Goal: Task Accomplishment & Management: Manage account settings

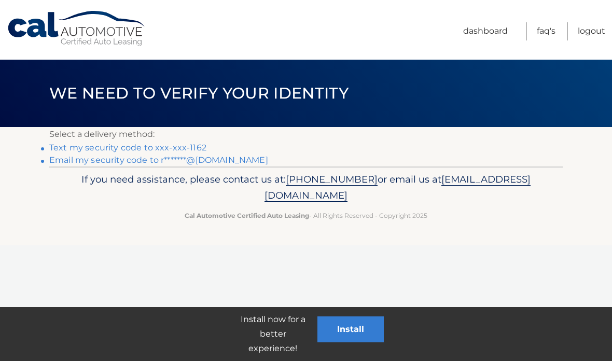
click at [193, 147] on link "Text my security code to xxx-xxx-1162" at bounding box center [127, 148] width 157 height 10
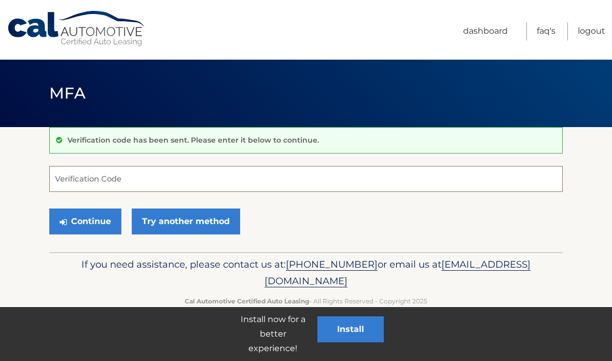
click at [89, 182] on input "Verification Code" at bounding box center [305, 179] width 513 height 26
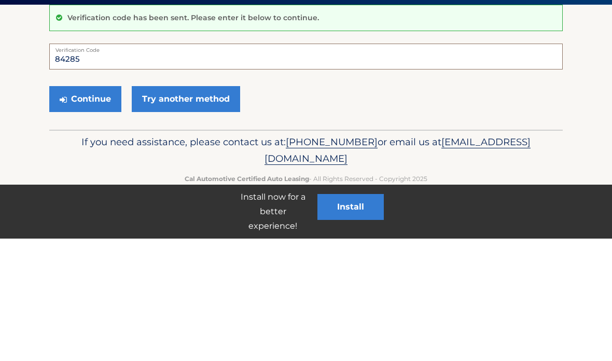
type input "84285"
click at [101, 208] on button "Continue" at bounding box center [85, 221] width 72 height 26
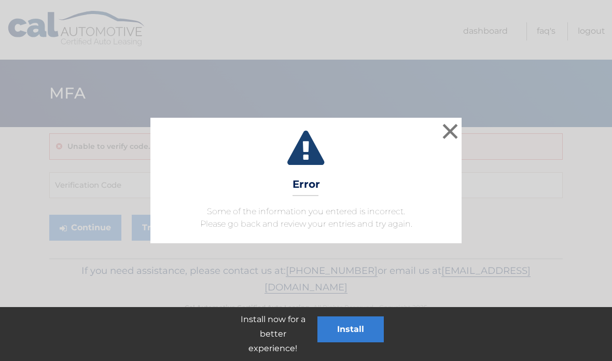
click at [452, 128] on button "×" at bounding box center [450, 131] width 21 height 21
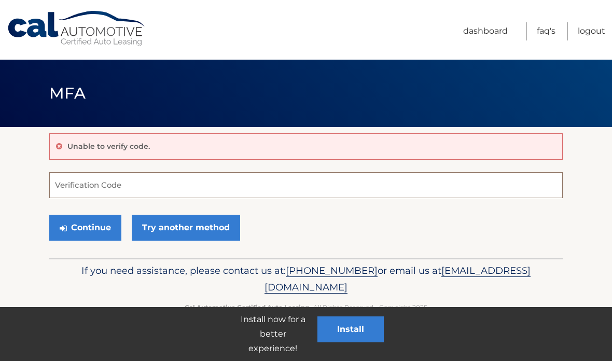
click at [82, 181] on input "Verification Code" at bounding box center [305, 185] width 513 height 26
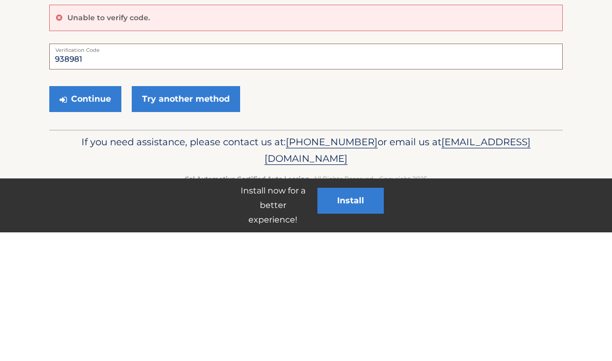
type input "938981"
click at [104, 215] on button "Continue" at bounding box center [85, 228] width 72 height 26
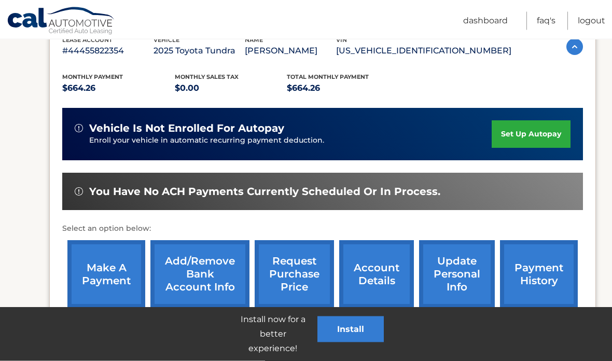
scroll to position [192, 0]
click at [546, 273] on link "payment history" at bounding box center [539, 274] width 78 height 68
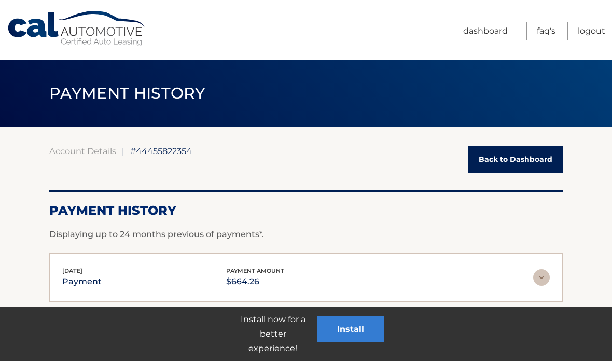
click at [517, 162] on link "Back to Dashboard" at bounding box center [515, 159] width 94 height 27
click at [521, 147] on link "Back to Dashboard" at bounding box center [515, 159] width 94 height 27
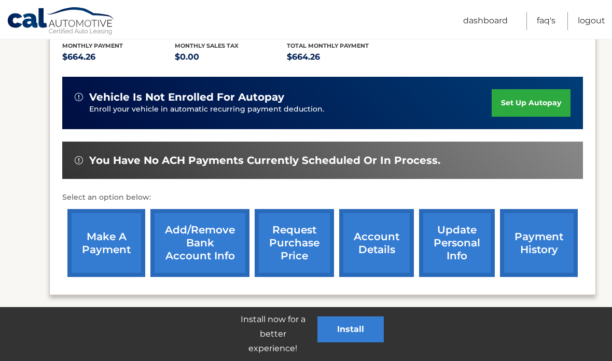
scroll to position [265, 0]
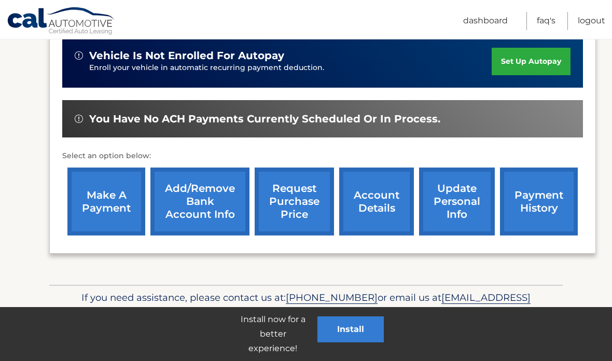
click at [535, 205] on link "payment history" at bounding box center [539, 201] width 78 height 68
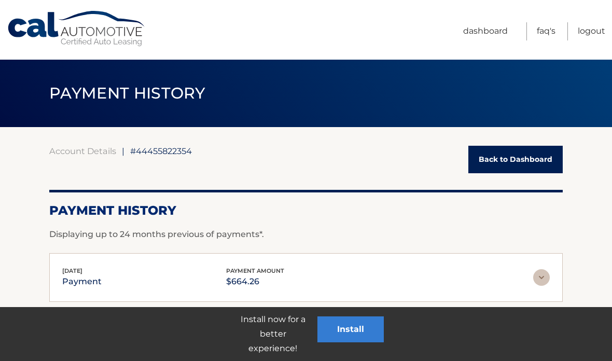
click at [522, 158] on link "Back to Dashboard" at bounding box center [515, 159] width 94 height 27
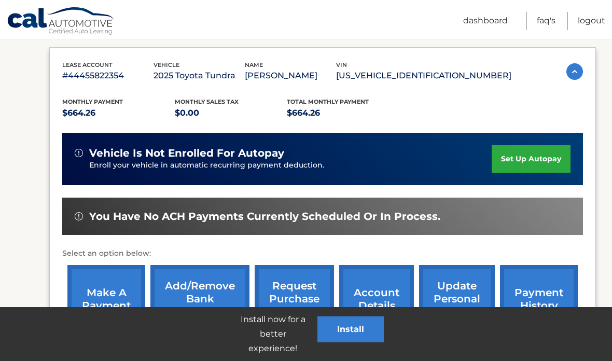
scroll to position [164, 0]
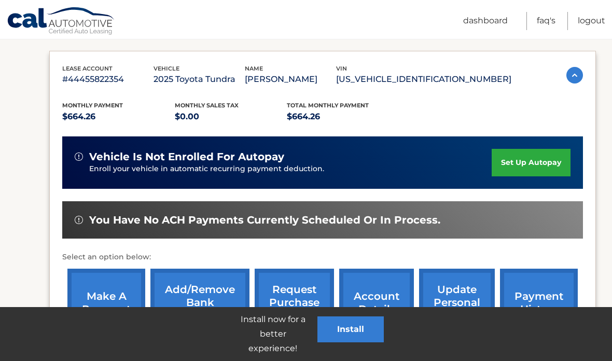
click at [109, 309] on link "make a payment" at bounding box center [106, 303] width 78 height 68
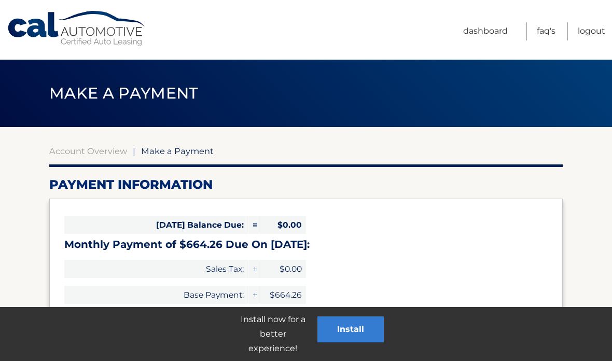
select select "YWE3MmZkMWMtMDMwMC00YmUxLWFkYzctY2FlMGRkOTdlZTJj"
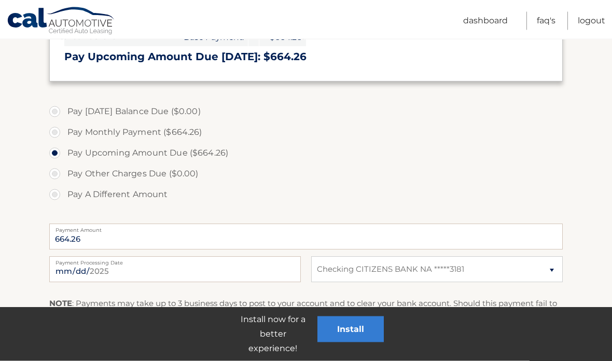
scroll to position [258, 0]
click at [218, 266] on input "2025-10-02" at bounding box center [175, 269] width 252 height 26
type input "2025-10-14"
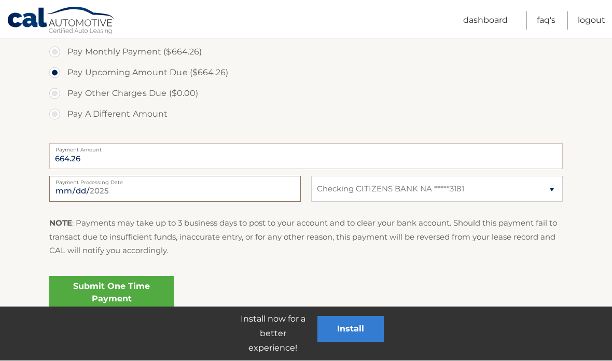
scroll to position [336, 0]
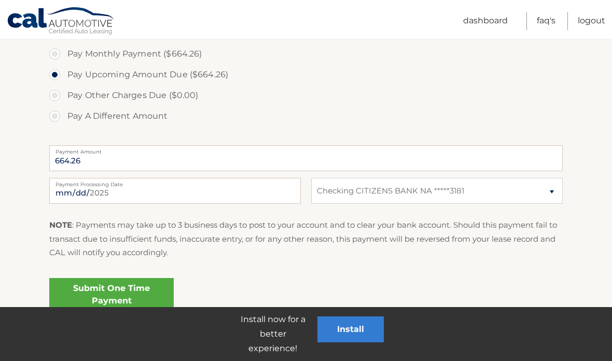
click at [131, 289] on link "Submit One Time Payment" at bounding box center [111, 294] width 124 height 33
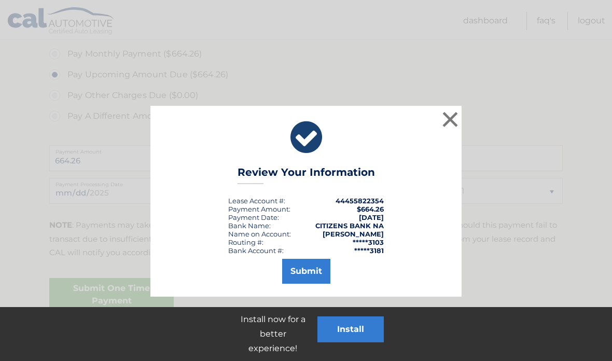
click at [316, 268] on button "Submit" at bounding box center [306, 271] width 48 height 25
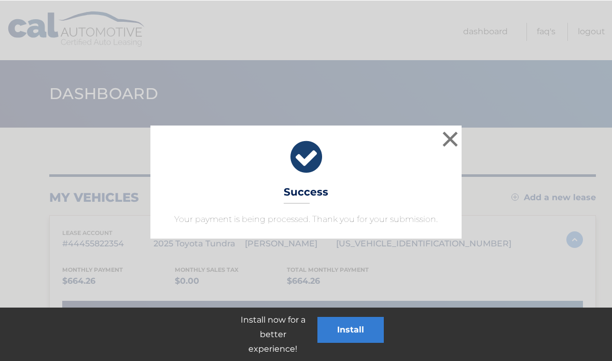
scroll to position [2, 0]
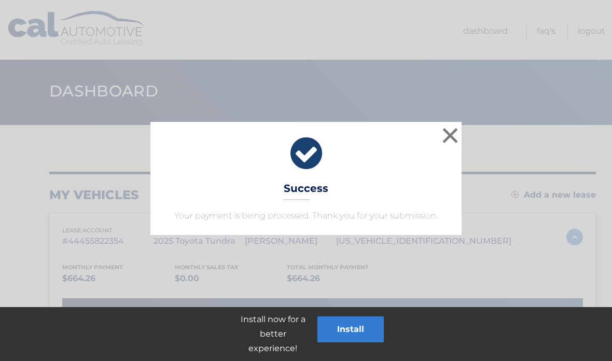
click at [453, 130] on button "×" at bounding box center [450, 135] width 21 height 21
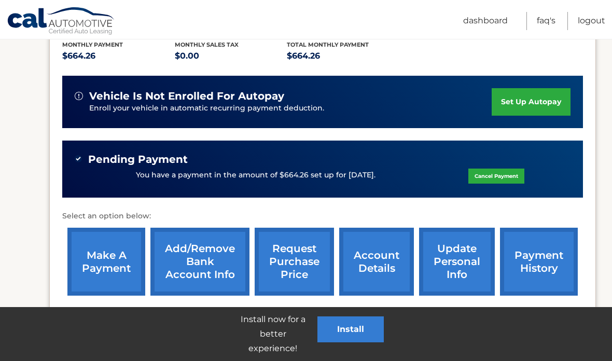
scroll to position [227, 0]
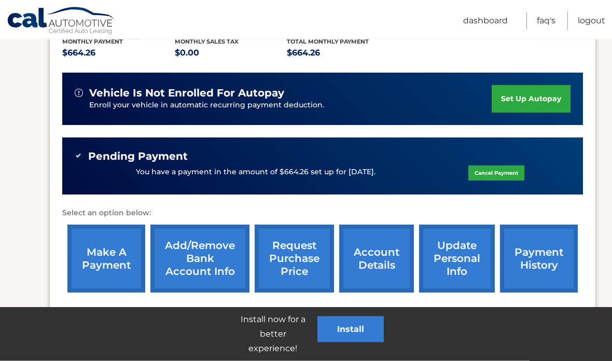
click at [548, 249] on link "payment history" at bounding box center [539, 259] width 78 height 68
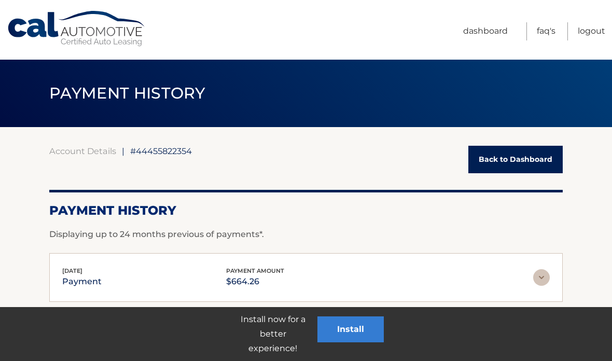
click at [527, 167] on link "Back to Dashboard" at bounding box center [515, 159] width 94 height 27
click at [531, 161] on link "Back to Dashboard" at bounding box center [515, 159] width 94 height 27
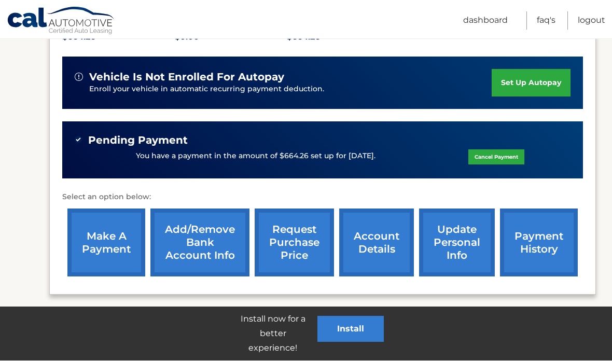
scroll to position [243, 0]
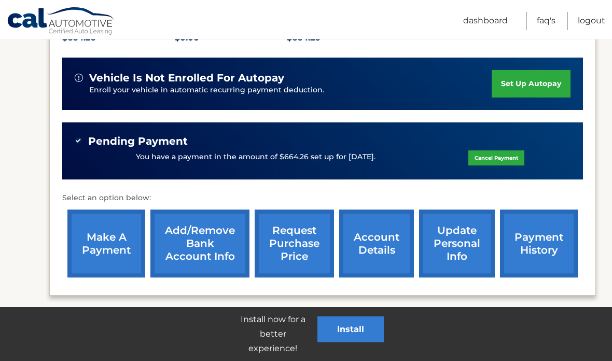
click at [604, 147] on section "my vehicles Add a new lease lease account #44455822354 vehicle 2025 Toyota Tund…" at bounding box center [306, 105] width 612 height 442
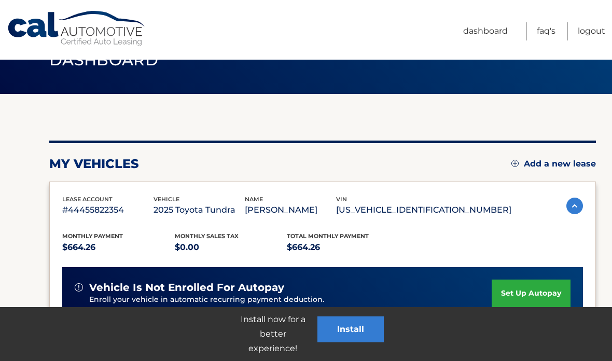
scroll to position [0, 0]
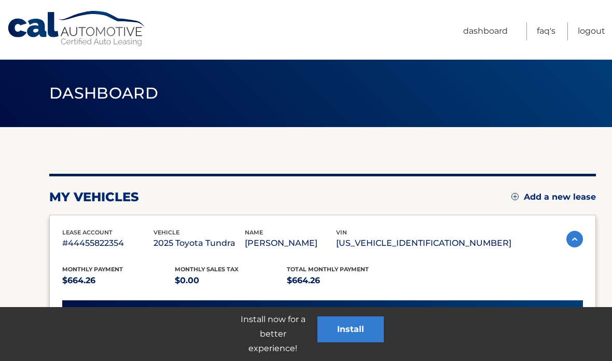
click at [594, 34] on link "Logout" at bounding box center [591, 31] width 27 height 18
